Goal: Information Seeking & Learning: Learn about a topic

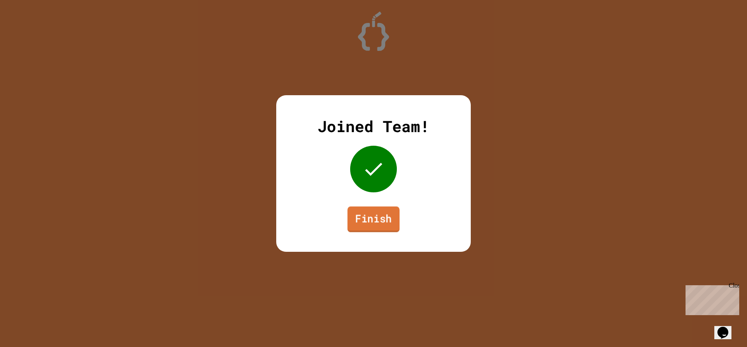
click at [393, 215] on link "Finish" at bounding box center [373, 219] width 52 height 26
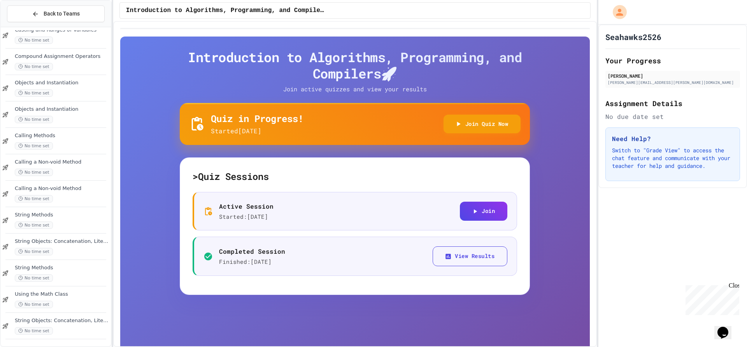
scroll to position [146, 0]
click at [82, 327] on div "No time set" at bounding box center [62, 330] width 94 height 7
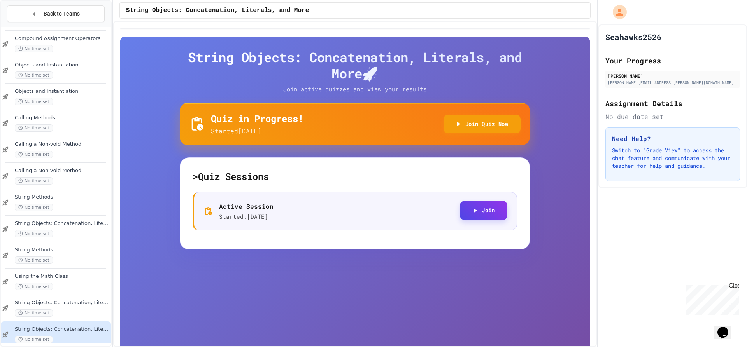
click at [460, 212] on button "Join" at bounding box center [483, 210] width 47 height 19
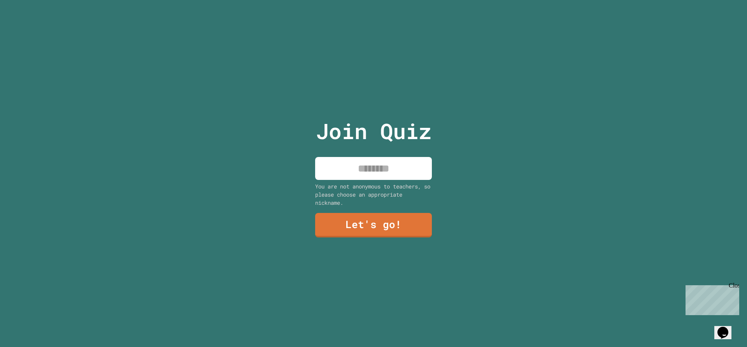
click at [371, 166] on input at bounding box center [373, 168] width 117 height 23
type input "***"
click at [383, 224] on link "Let's go!" at bounding box center [373, 225] width 113 height 26
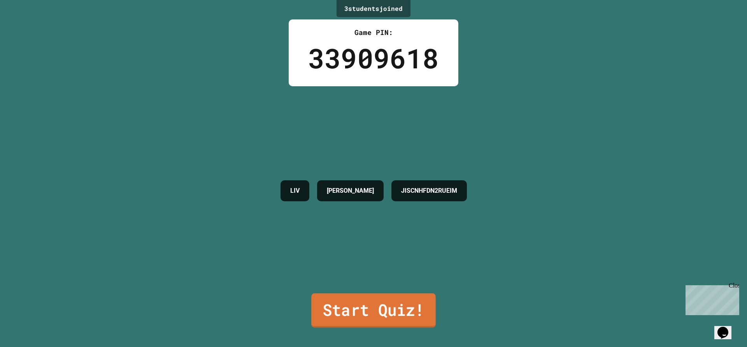
click at [380, 303] on link "Start Quiz!" at bounding box center [373, 311] width 124 height 34
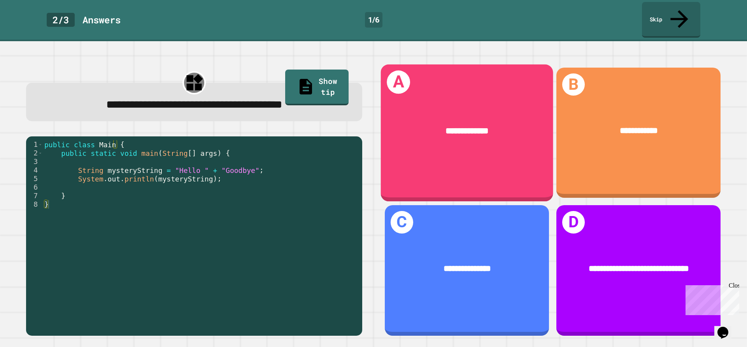
click at [469, 126] on div "**********" at bounding box center [467, 131] width 172 height 48
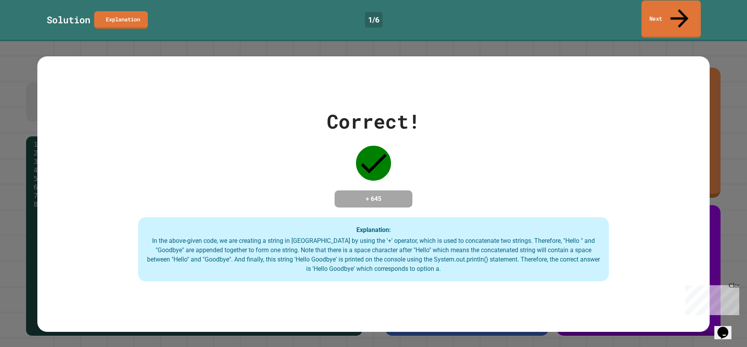
click at [656, 5] on link "Next" at bounding box center [670, 19] width 59 height 38
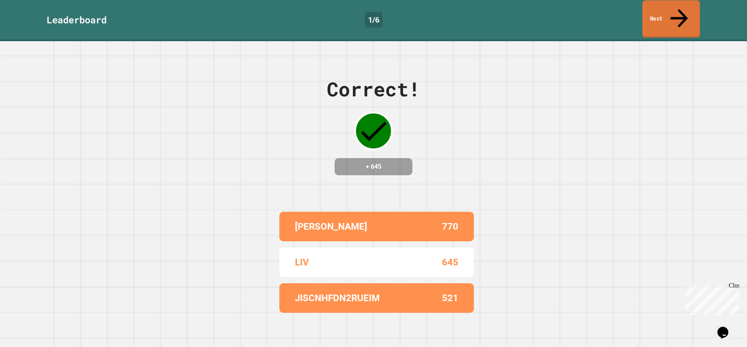
click at [665, 5] on link "Next" at bounding box center [671, 19] width 58 height 38
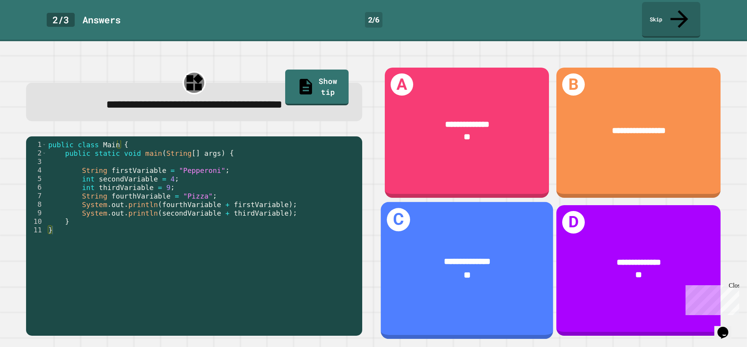
click at [506, 241] on div "**********" at bounding box center [467, 268] width 172 height 61
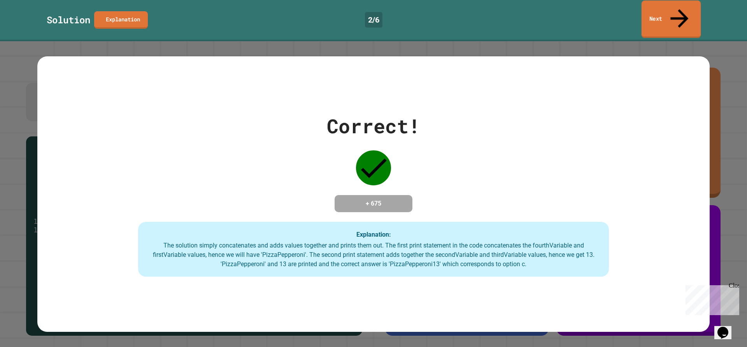
click at [660, 9] on link "Next" at bounding box center [670, 19] width 59 height 38
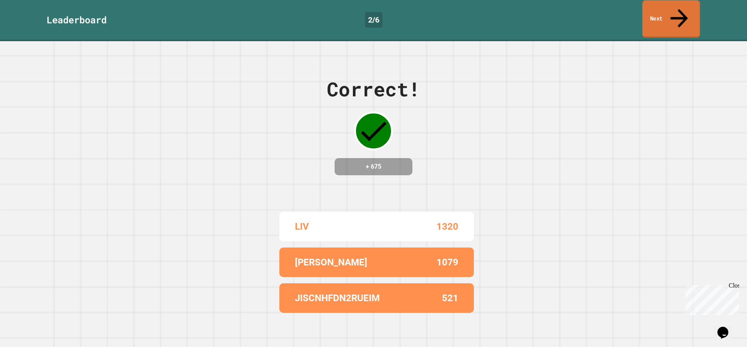
click at [655, 8] on link "Next" at bounding box center [671, 19] width 58 height 38
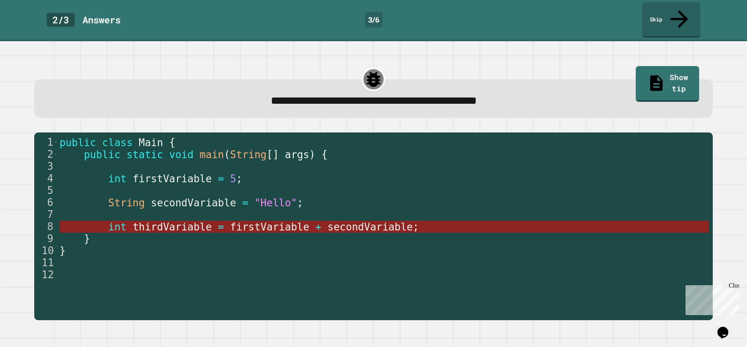
click at [234, 221] on span "firstVariable" at bounding box center [269, 227] width 79 height 12
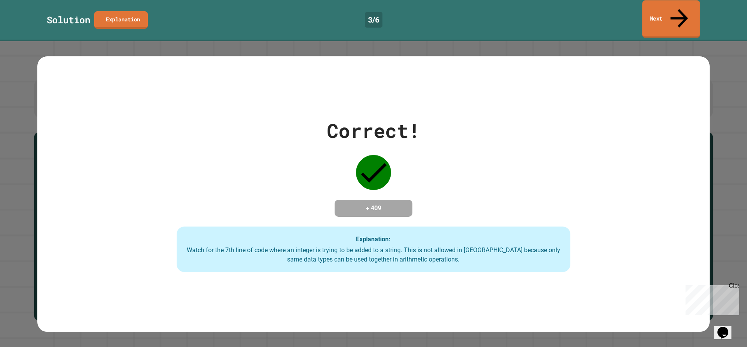
click at [676, 11] on icon at bounding box center [679, 18] width 26 height 28
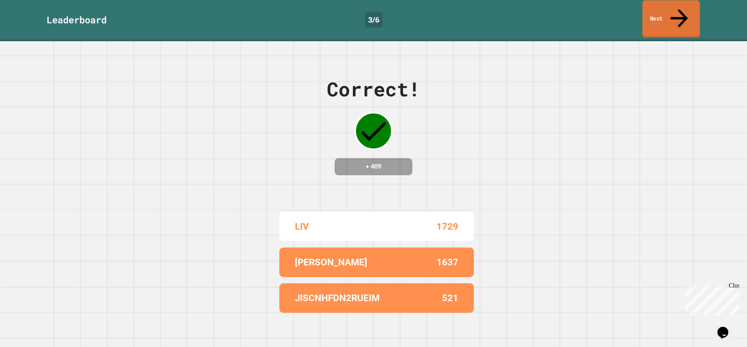
click at [678, 3] on link "Next" at bounding box center [671, 19] width 58 height 38
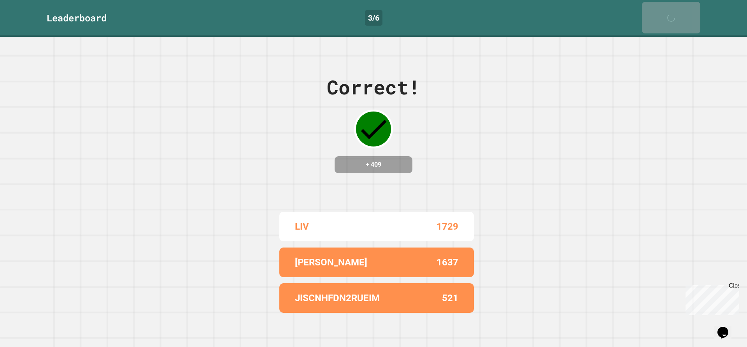
click at [679, 14] on icon at bounding box center [673, 22] width 16 height 16
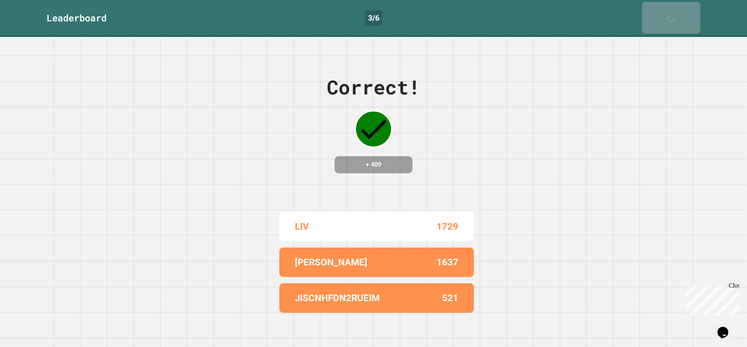
click at [679, 14] on icon at bounding box center [673, 22] width 16 height 16
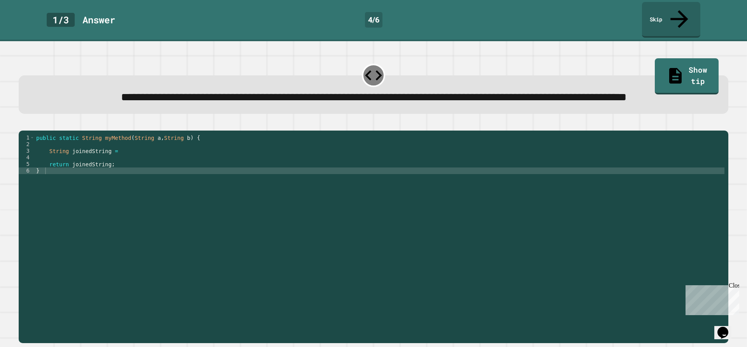
click at [126, 164] on div "public static String myMethod ( String a , String b ) { String joinedString = r…" at bounding box center [379, 227] width 689 height 185
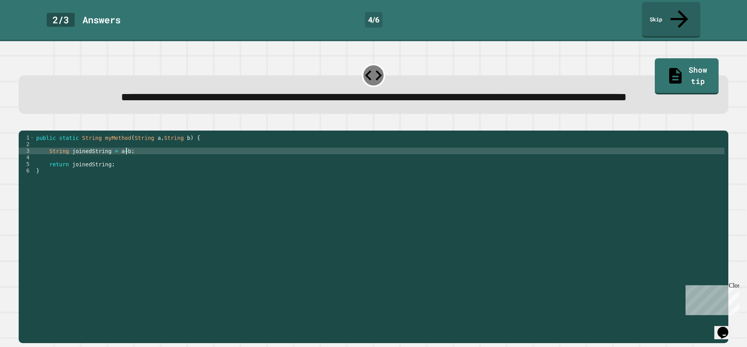
scroll to position [0, 6]
type textarea "**********"
click at [23, 124] on icon "button" at bounding box center [23, 124] width 0 height 0
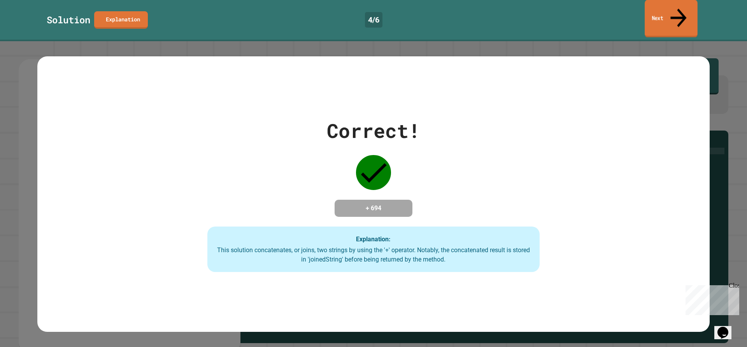
click at [691, 12] on link "Next" at bounding box center [670, 19] width 53 height 38
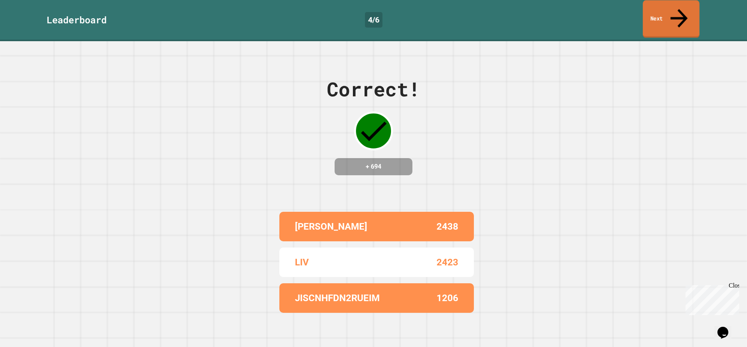
click at [680, 5] on icon at bounding box center [679, 18] width 26 height 28
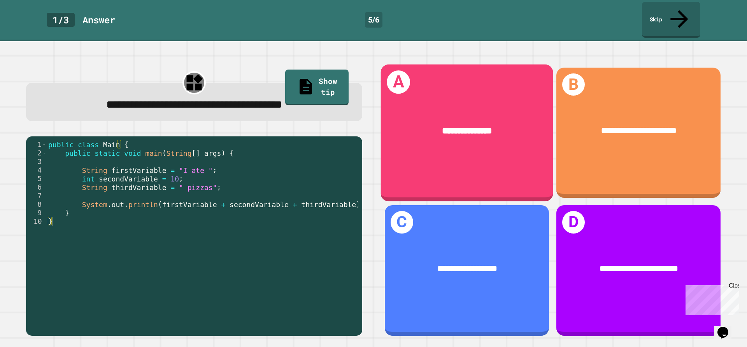
click at [480, 129] on div "**********" at bounding box center [467, 131] width 172 height 48
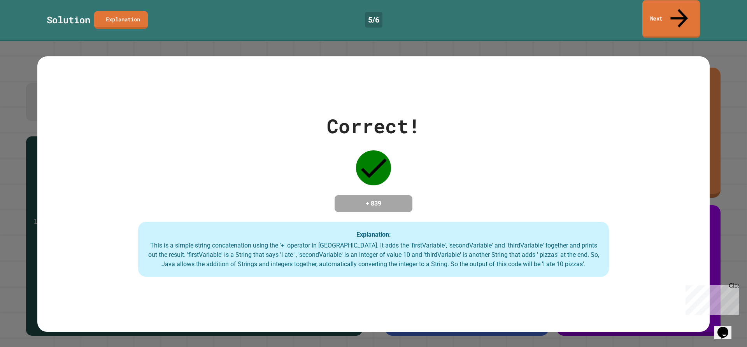
click at [685, 10] on link "Next" at bounding box center [671, 19] width 58 height 38
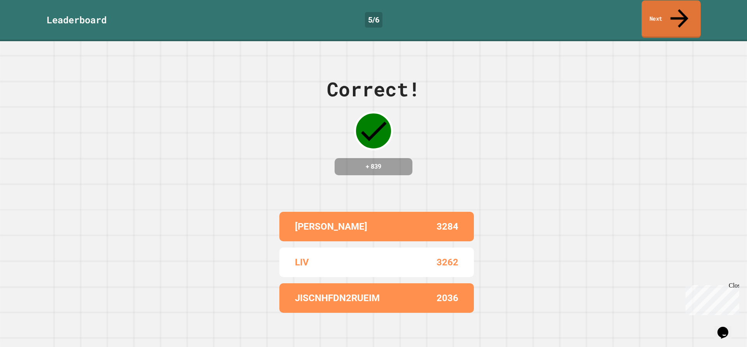
click at [689, 3] on link "Next" at bounding box center [670, 19] width 59 height 38
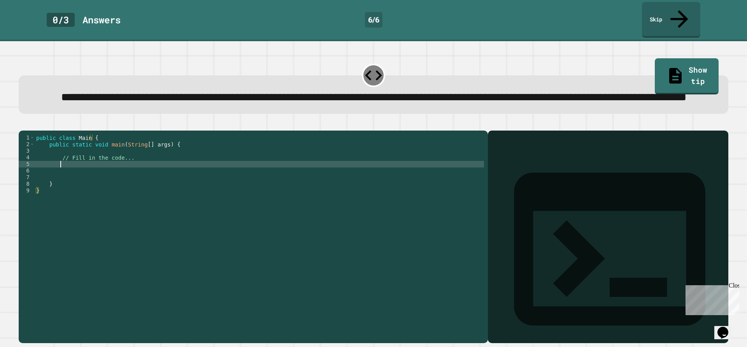
click at [86, 178] on div "public class Main { public static void main ( String [ ] args ) { // Fill in th…" at bounding box center [259, 227] width 449 height 185
click at [126, 175] on div "public class Main { public static void main ( String [ ] args ) { // Fill in th…" at bounding box center [259, 227] width 449 height 185
type textarea "**********"
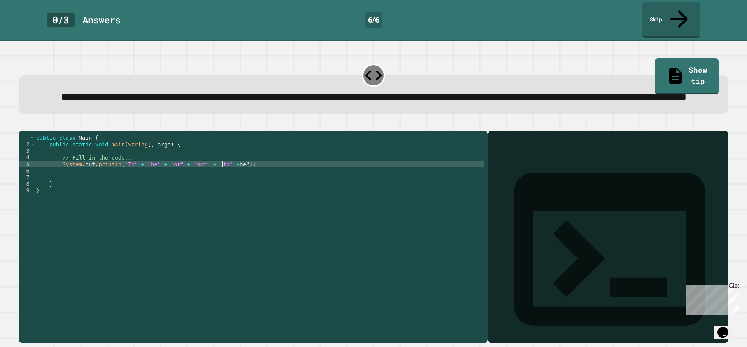
scroll to position [0, 13]
type textarea "**********"
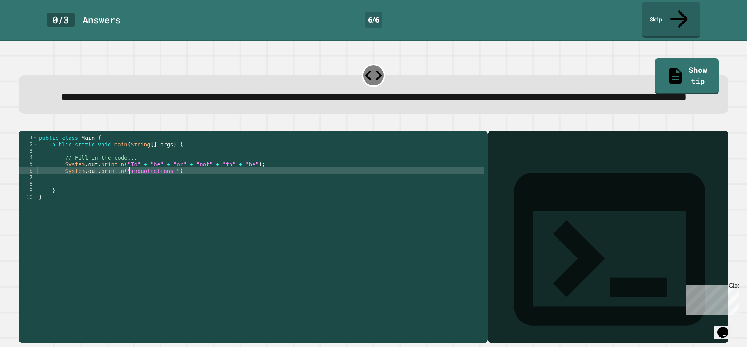
scroll to position [0, 7]
click at [149, 182] on div "public class Main { public static void main ( String [ ] args ) { // Fill in th…" at bounding box center [260, 227] width 446 height 185
click at [199, 183] on div "public class Main { public static void main ( String [ ] args ) { // Fill in th…" at bounding box center [260, 227] width 446 height 185
type textarea "**********"
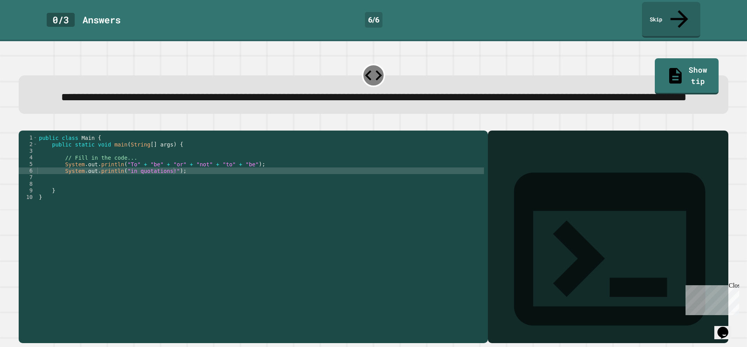
click at [23, 124] on button "button" at bounding box center [23, 124] width 0 height 0
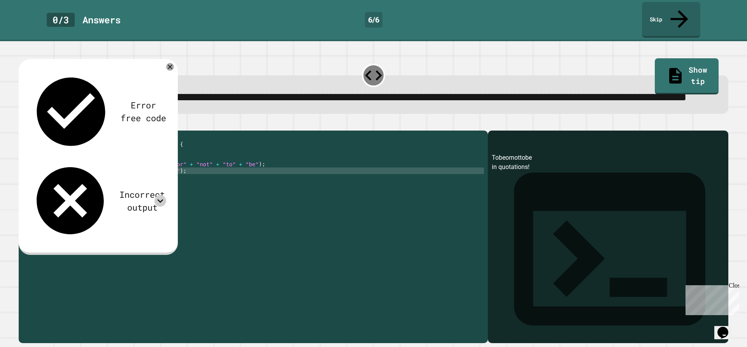
click at [163, 195] on icon at bounding box center [160, 201] width 12 height 12
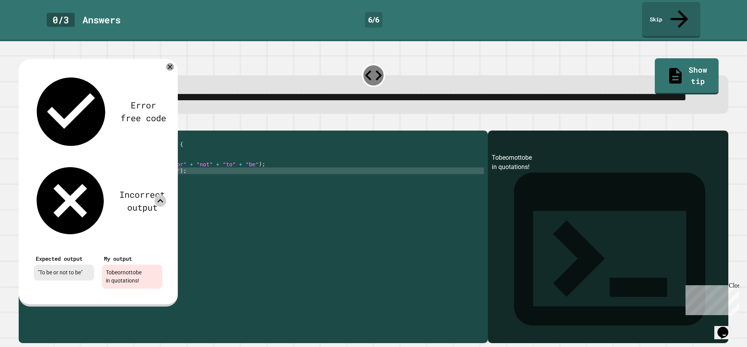
click at [162, 195] on icon at bounding box center [160, 201] width 12 height 12
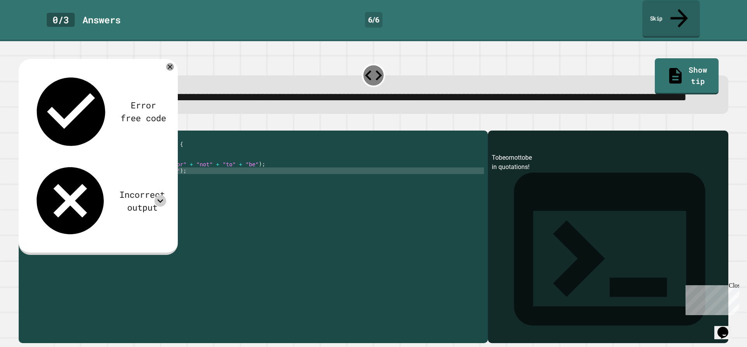
click at [670, 12] on link "Skip" at bounding box center [671, 19] width 58 height 38
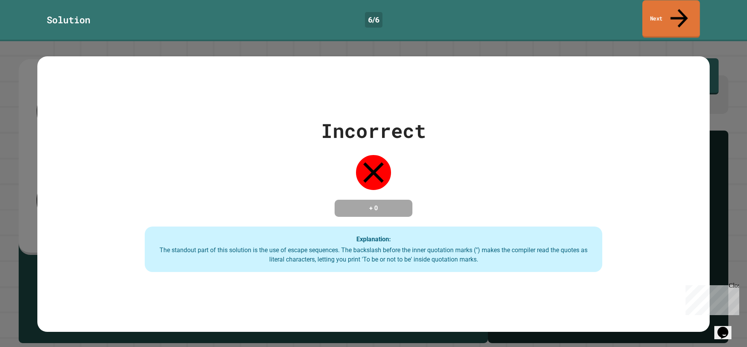
click at [670, 12] on link "Next" at bounding box center [671, 19] width 58 height 38
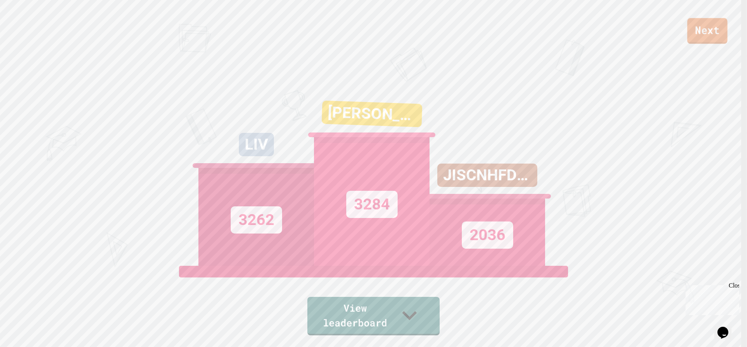
click at [691, 25] on link "Next" at bounding box center [707, 31] width 40 height 26
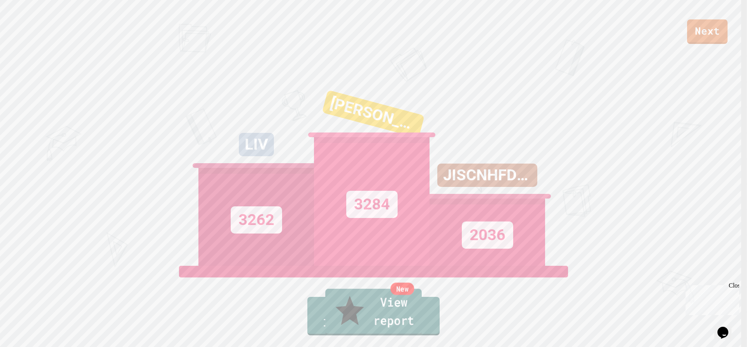
click at [385, 320] on link "New View report" at bounding box center [373, 312] width 96 height 47
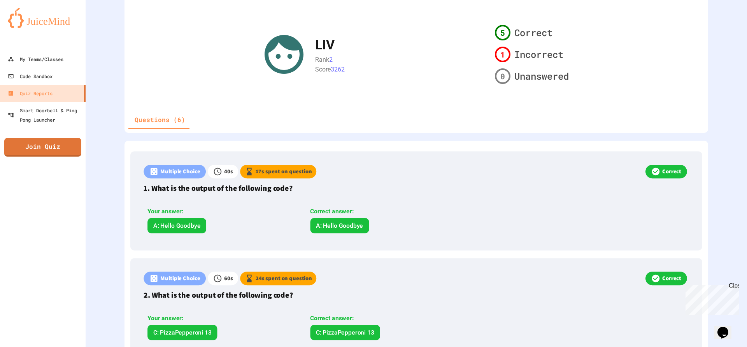
scroll to position [233, 0]
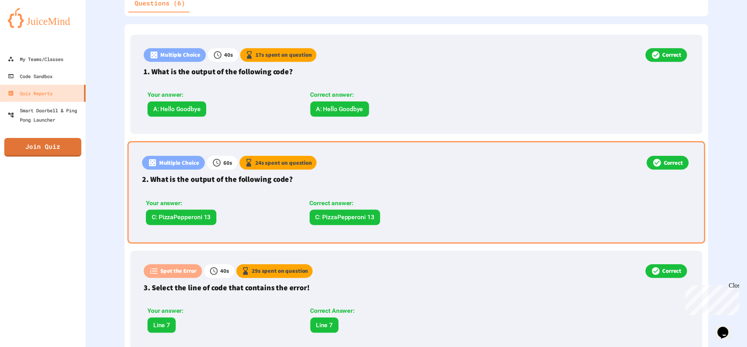
click at [407, 194] on div "Your answer: C: PizzaPepperoni 13 Correct answer: C: PizzaPepperoni 13" at bounding box center [306, 210] width 329 height 38
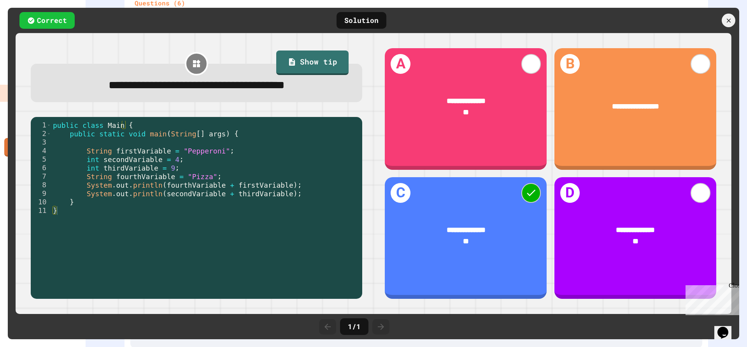
click at [308, 178] on div "public class Main { public static void main ( String [ ] args ) { String firstV…" at bounding box center [204, 211] width 307 height 180
click at [727, 16] on icon at bounding box center [728, 20] width 9 height 9
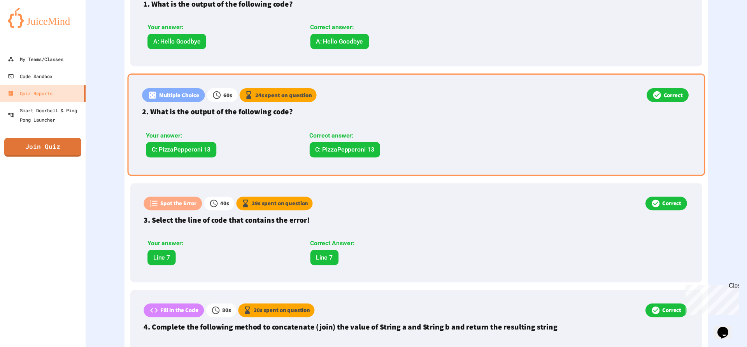
scroll to position [311, 0]
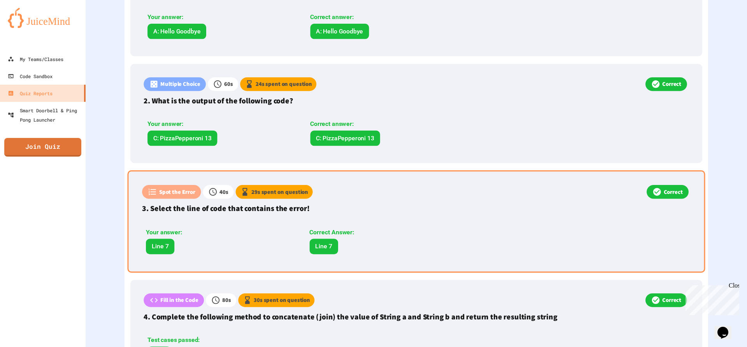
click at [367, 215] on div "Spot the Error 40 s 29 s spent on question Correct 3. Select the line of code t…" at bounding box center [416, 221] width 577 height 102
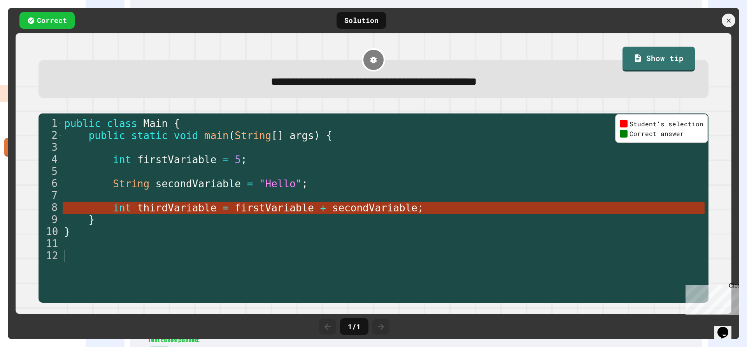
click at [367, 215] on div "public class Main { public static void main ( String [ ] args ) { int firstVari…" at bounding box center [384, 213] width 642 height 193
click at [367, 163] on div "public class Main { public static void main ( String [ ] args ) { int firstVari…" at bounding box center [384, 213] width 642 height 193
click at [728, 13] on div at bounding box center [728, 20] width 16 height 16
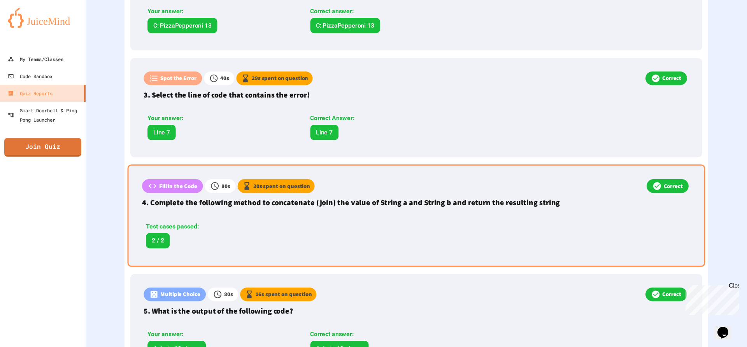
scroll to position [428, 0]
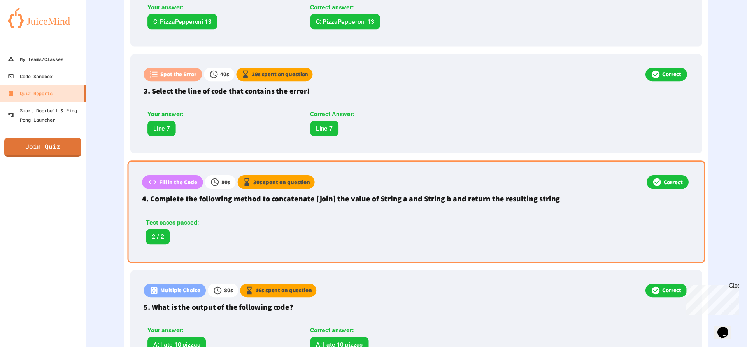
click at [390, 203] on p "4. Complete the following method to concatenate (join) the value of String a an…" at bounding box center [416, 199] width 548 height 12
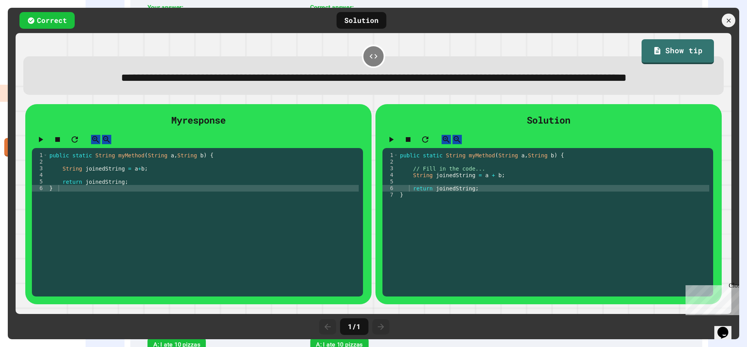
click at [390, 178] on div "4" at bounding box center [390, 175] width 16 height 7
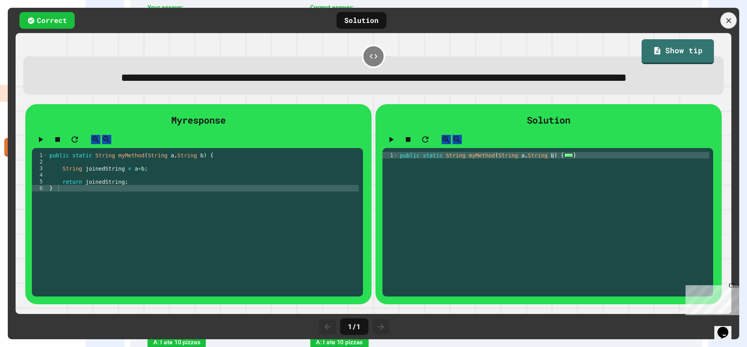
click at [731, 21] on icon at bounding box center [728, 20] width 9 height 9
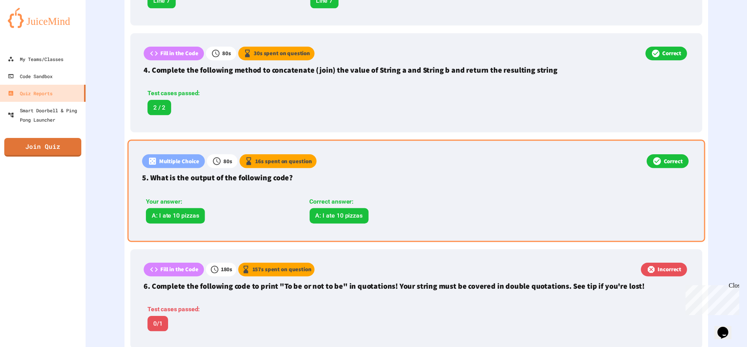
scroll to position [583, 0]
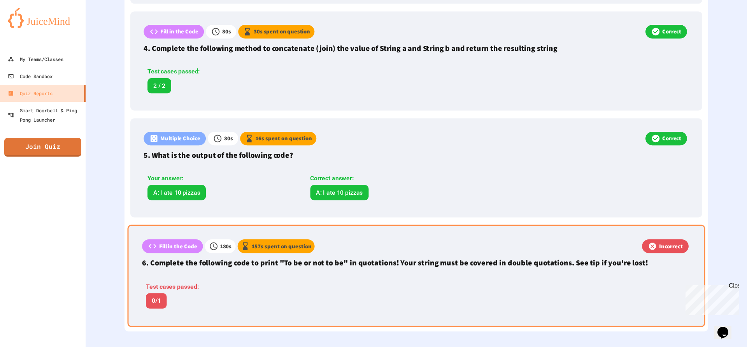
click at [328, 265] on div "Fill in the Code 180 s 157 s spent on question Incorrect 6. Complete the follow…" at bounding box center [416, 276] width 577 height 102
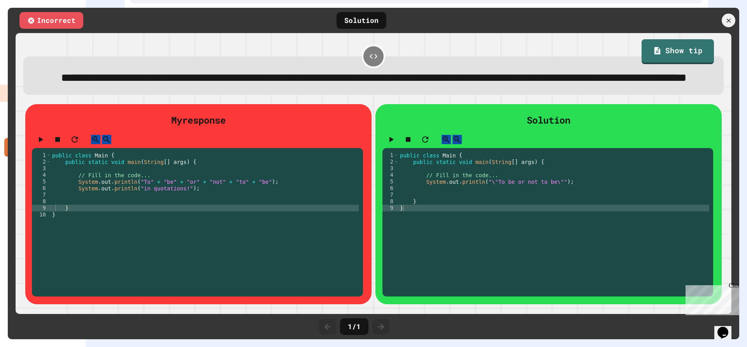
scroll to position [581, 0]
click at [685, 49] on link "Show tip" at bounding box center [678, 51] width 72 height 26
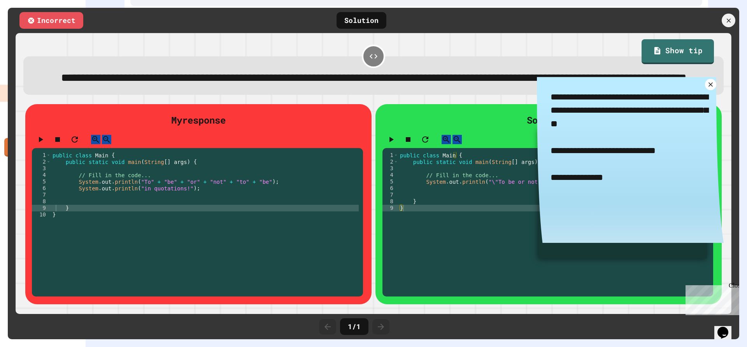
click at [677, 30] on div "Incorrect Solution" at bounding box center [373, 20] width 731 height 25
click at [734, 20] on div at bounding box center [728, 20] width 16 height 16
